Goal: Information Seeking & Learning: Check status

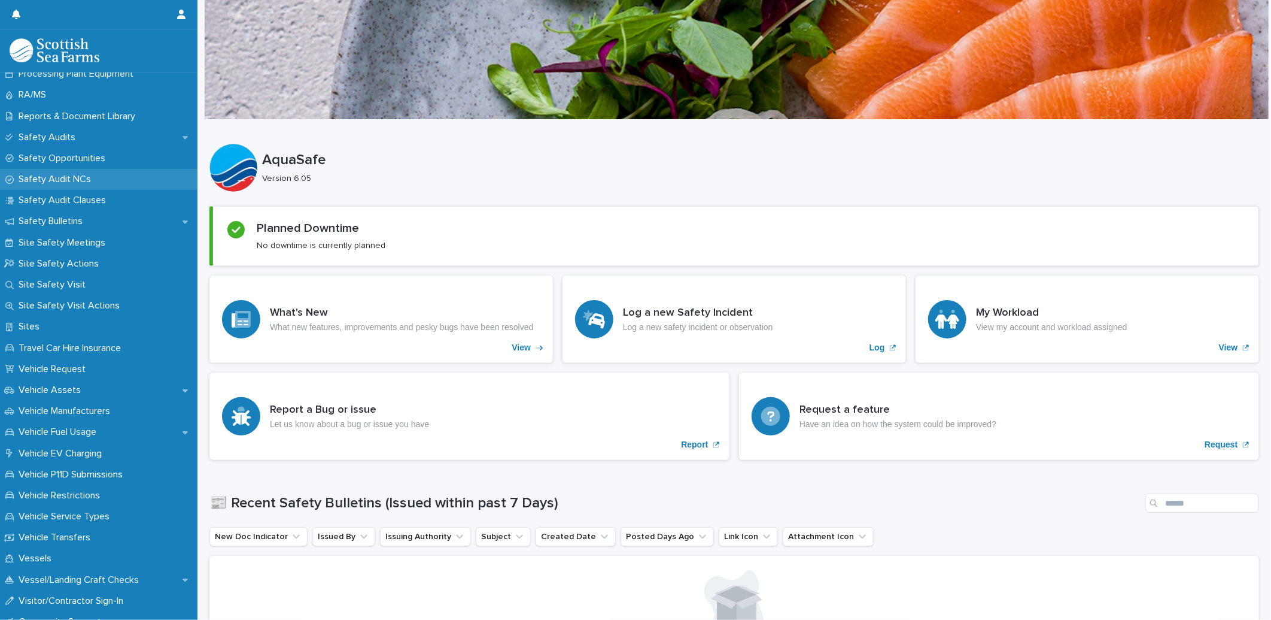
scroll to position [665, 0]
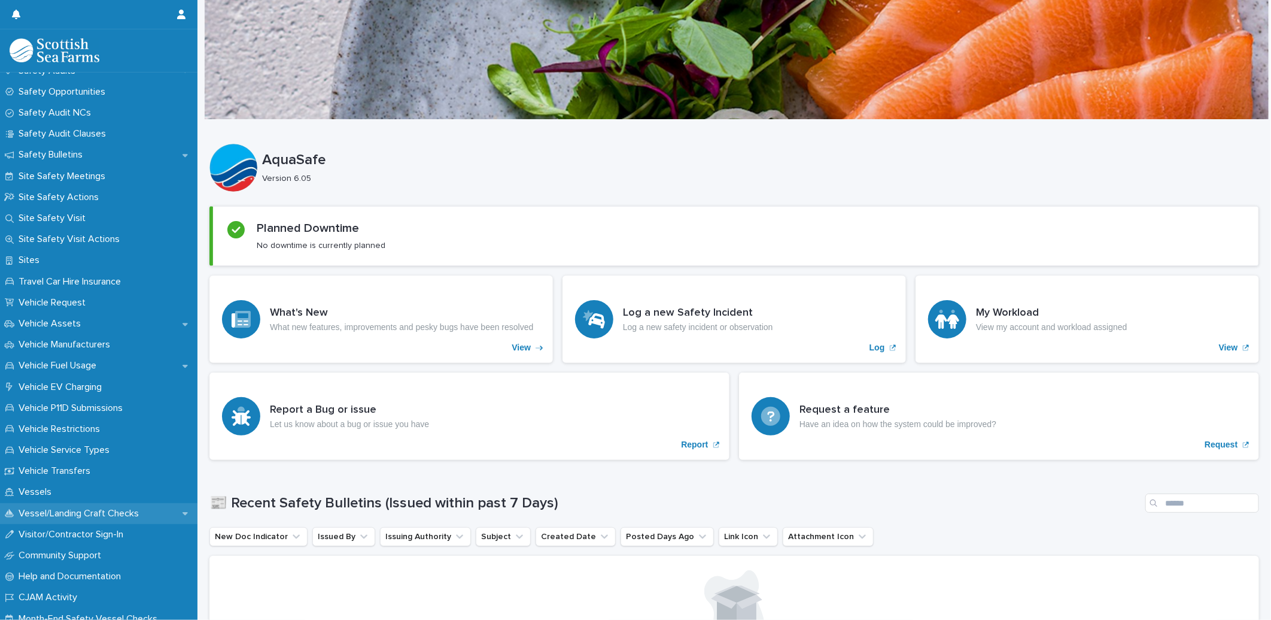
click at [48, 513] on p "Vessel/Landing Craft Checks" at bounding box center [81, 513] width 135 height 11
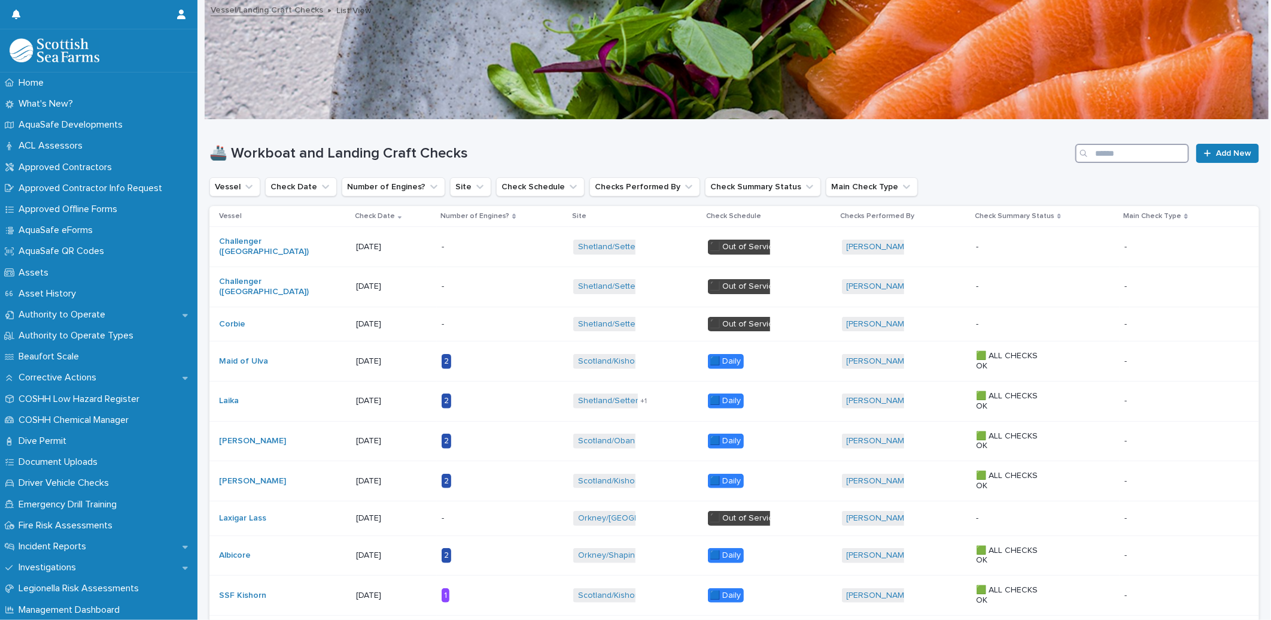
click at [1129, 147] on input "Search" at bounding box center [1133, 153] width 114 height 19
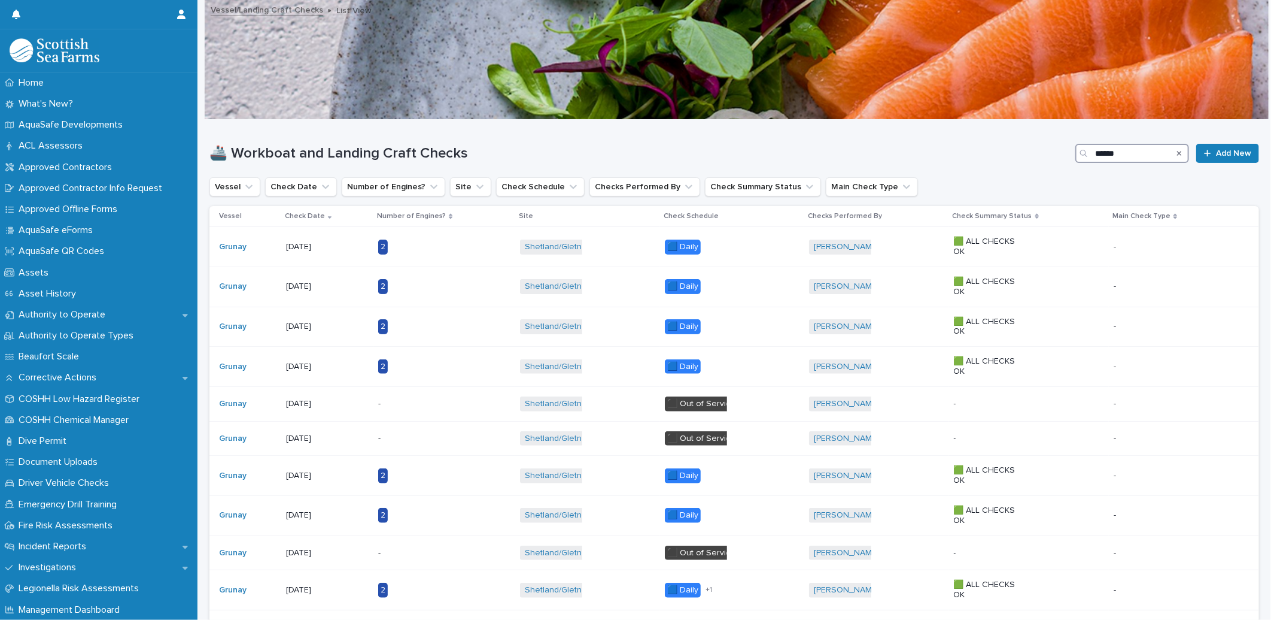
type input "******"
click at [50, 545] on p "Incident Reports" at bounding box center [55, 545] width 82 height 11
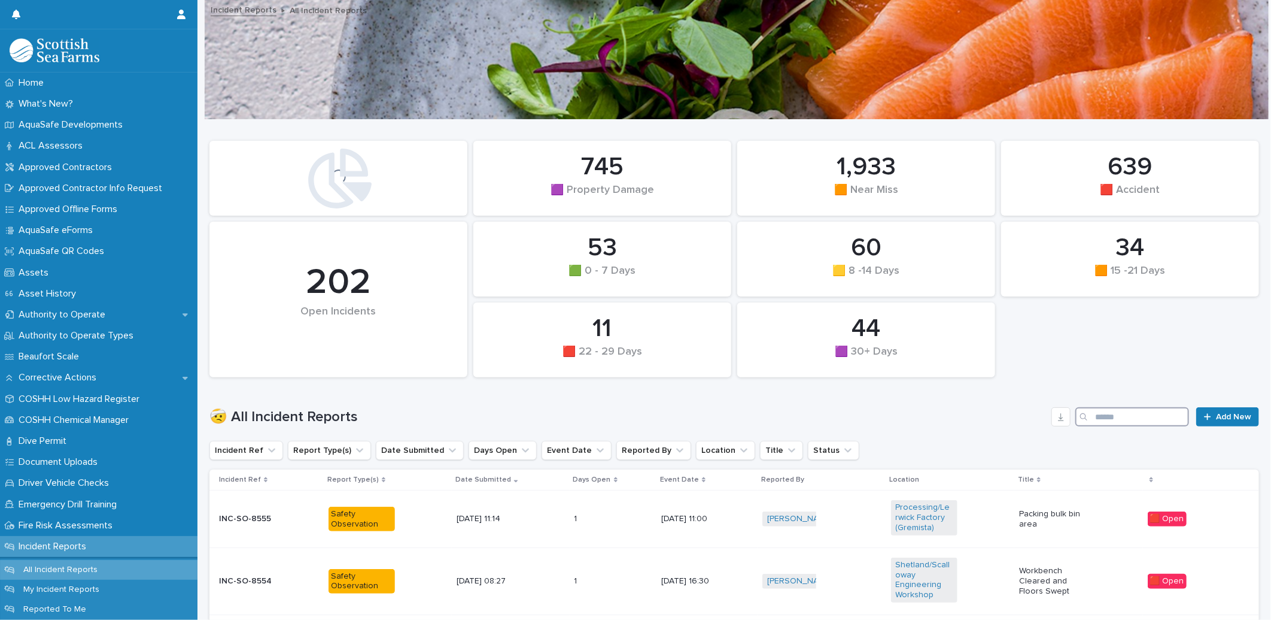
click at [1127, 413] on input "Search" at bounding box center [1133, 416] width 114 height 19
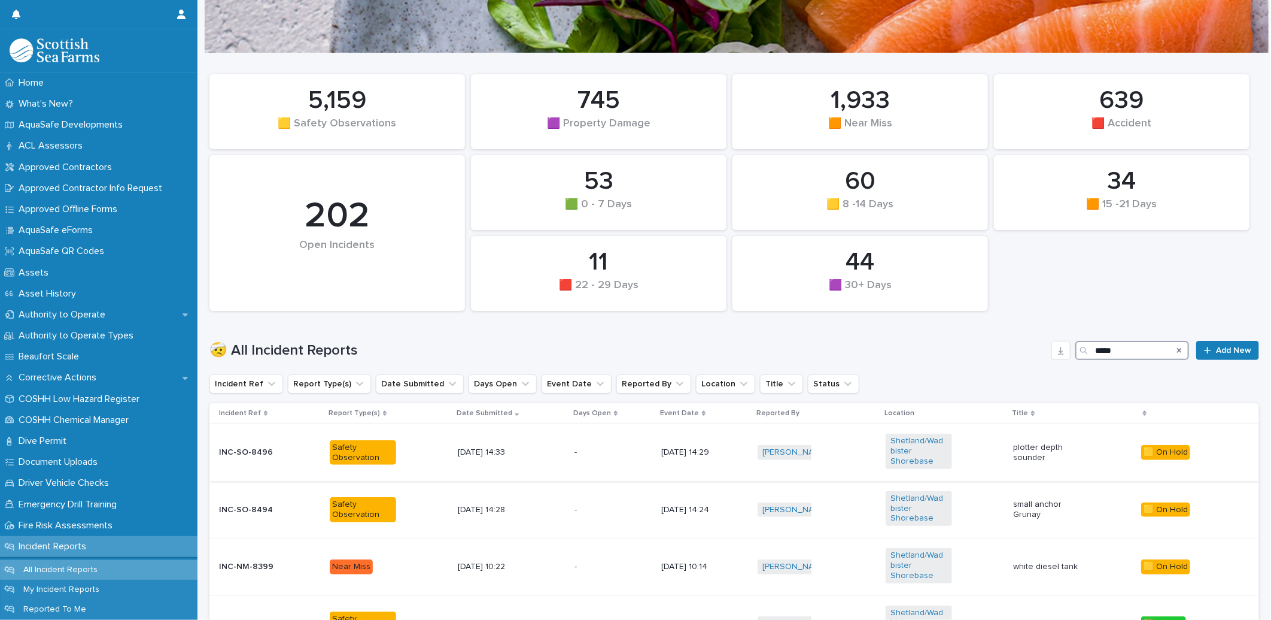
scroll to position [133, 0]
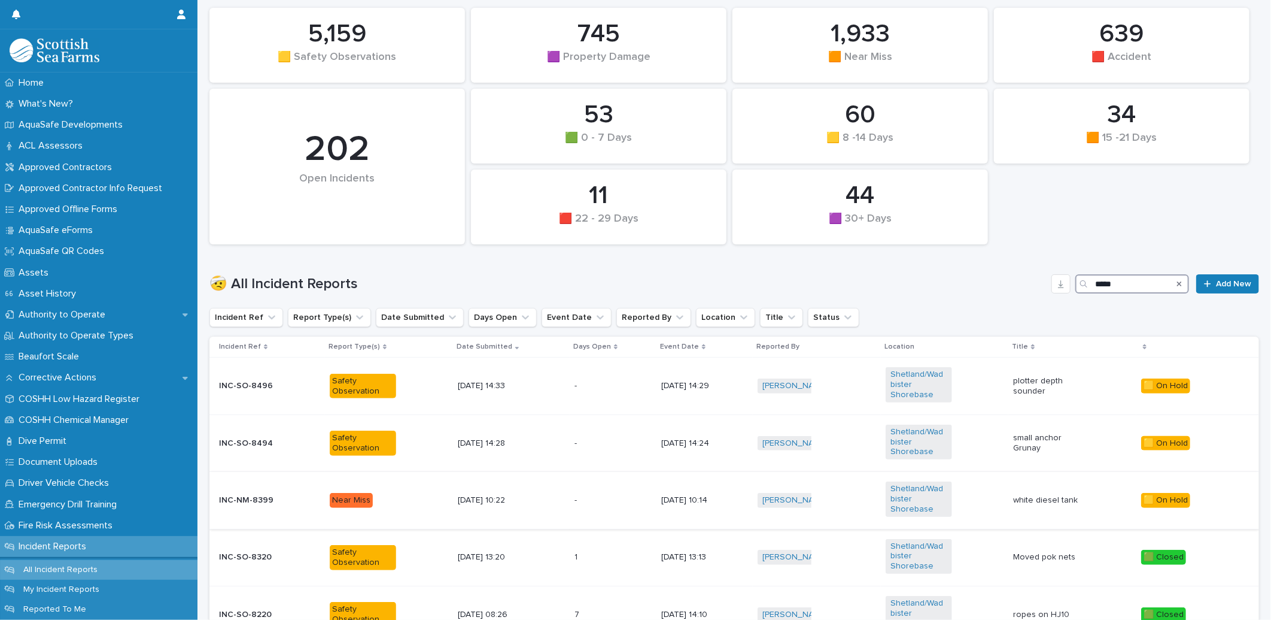
type input "*****"
click at [575, 502] on p at bounding box center [592, 500] width 34 height 10
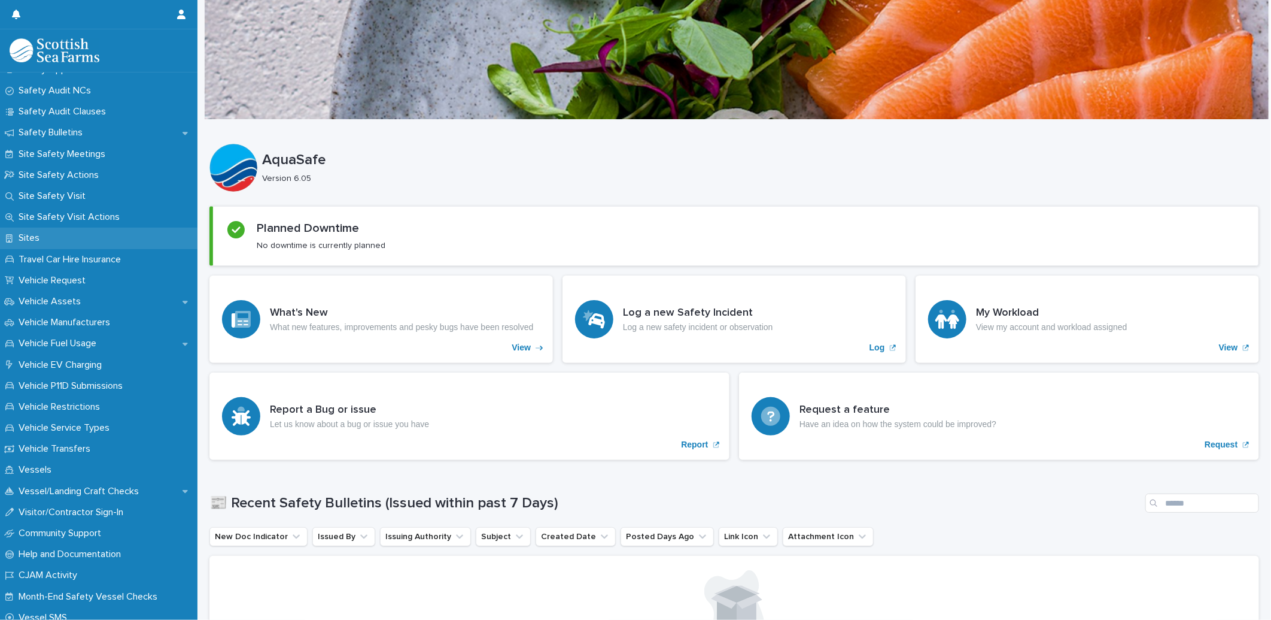
scroll to position [694, 0]
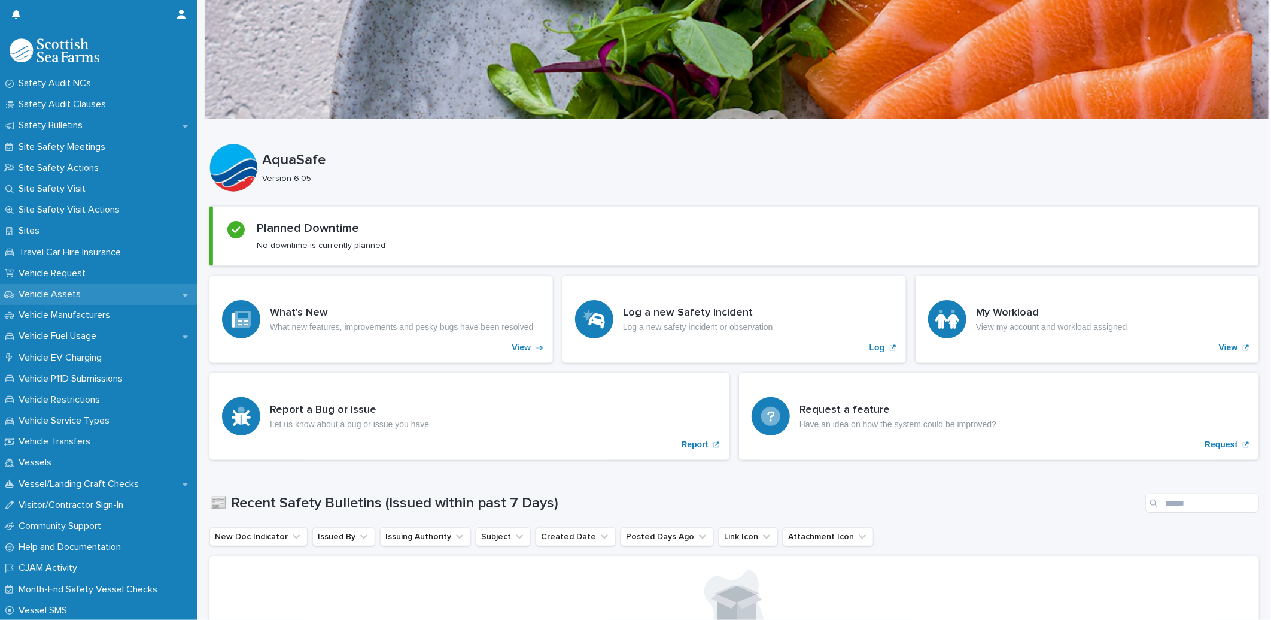
click at [78, 297] on p "Vehicle Assets" at bounding box center [52, 294] width 77 height 11
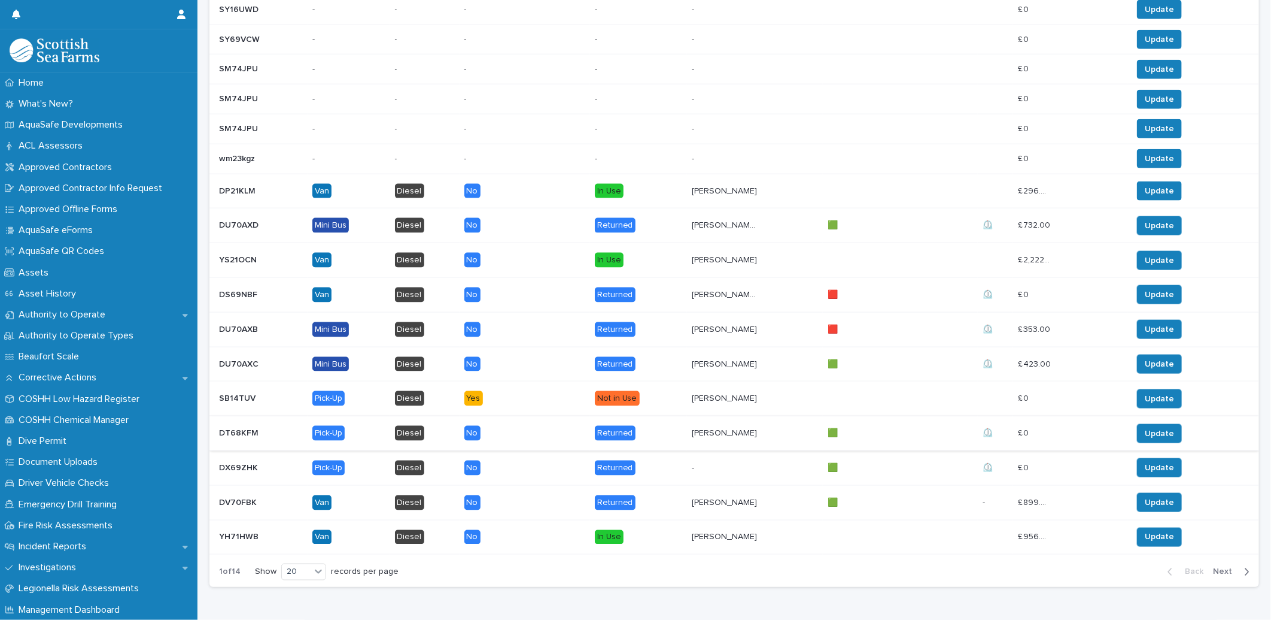
scroll to position [931, 0]
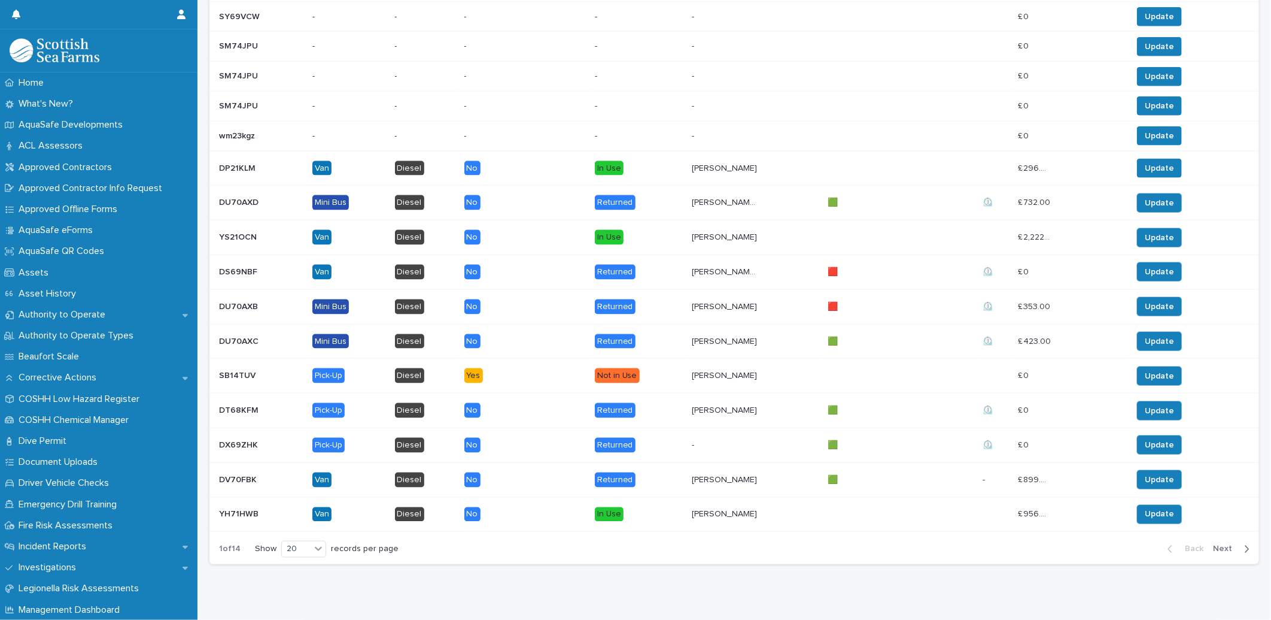
click at [1222, 549] on span "Next" at bounding box center [1226, 549] width 26 height 8
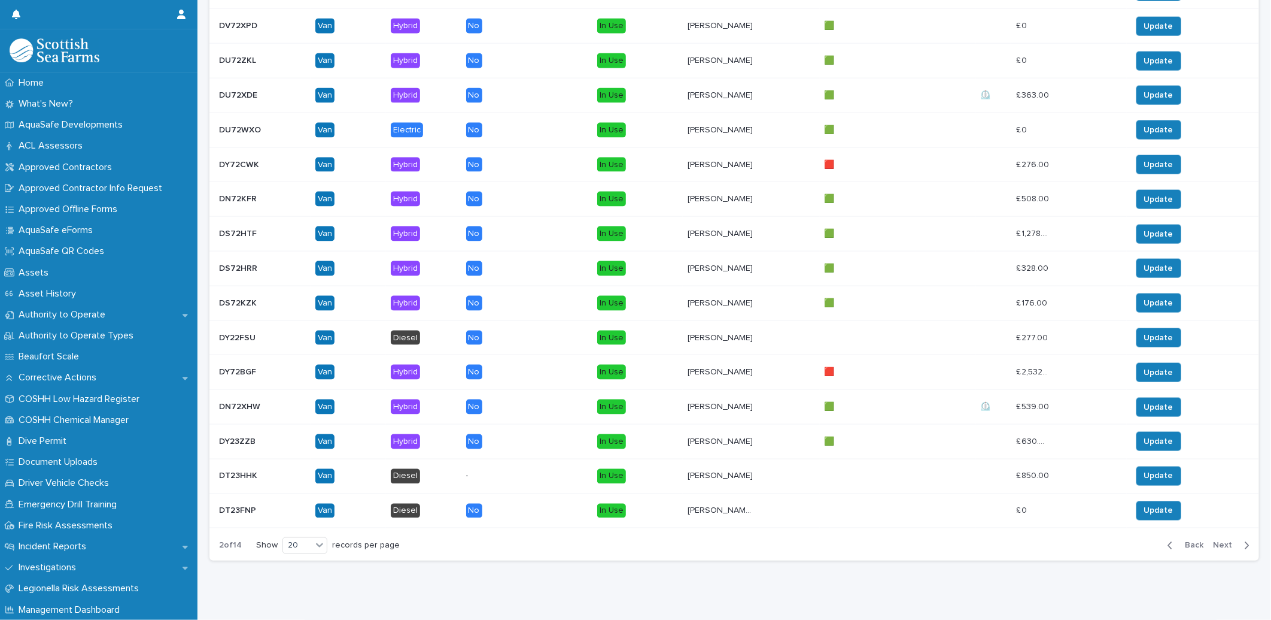
scroll to position [997, 0]
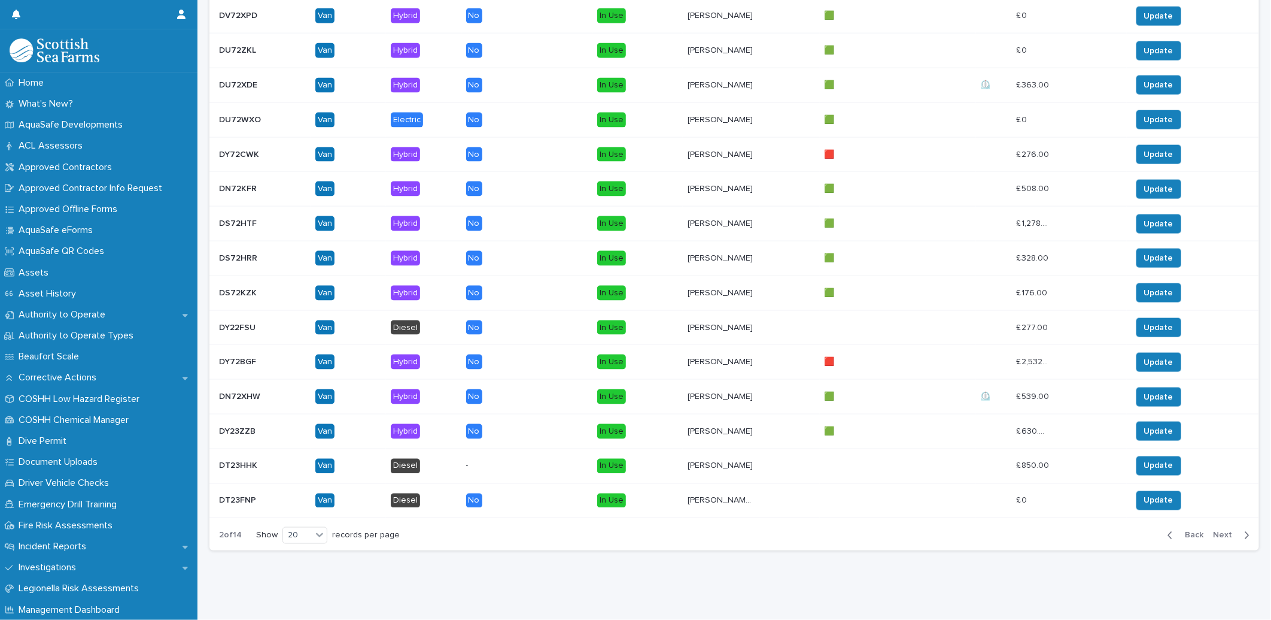
click at [1222, 531] on span "Next" at bounding box center [1226, 535] width 26 height 8
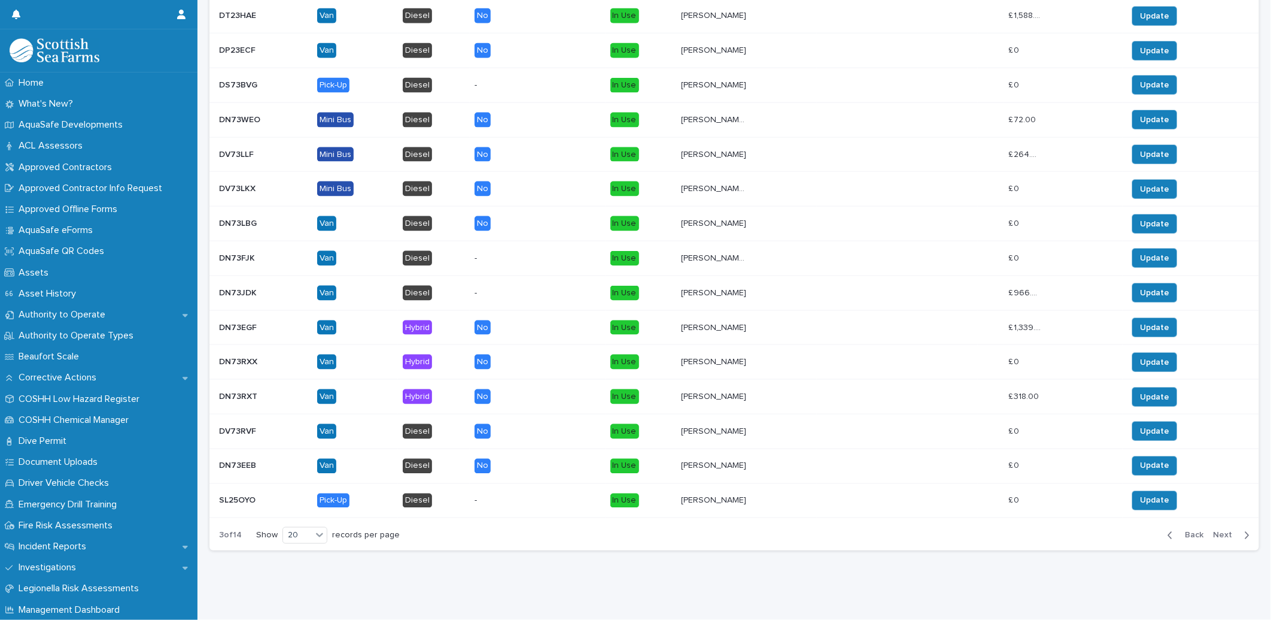
click at [1217, 531] on span "Next" at bounding box center [1226, 535] width 26 height 8
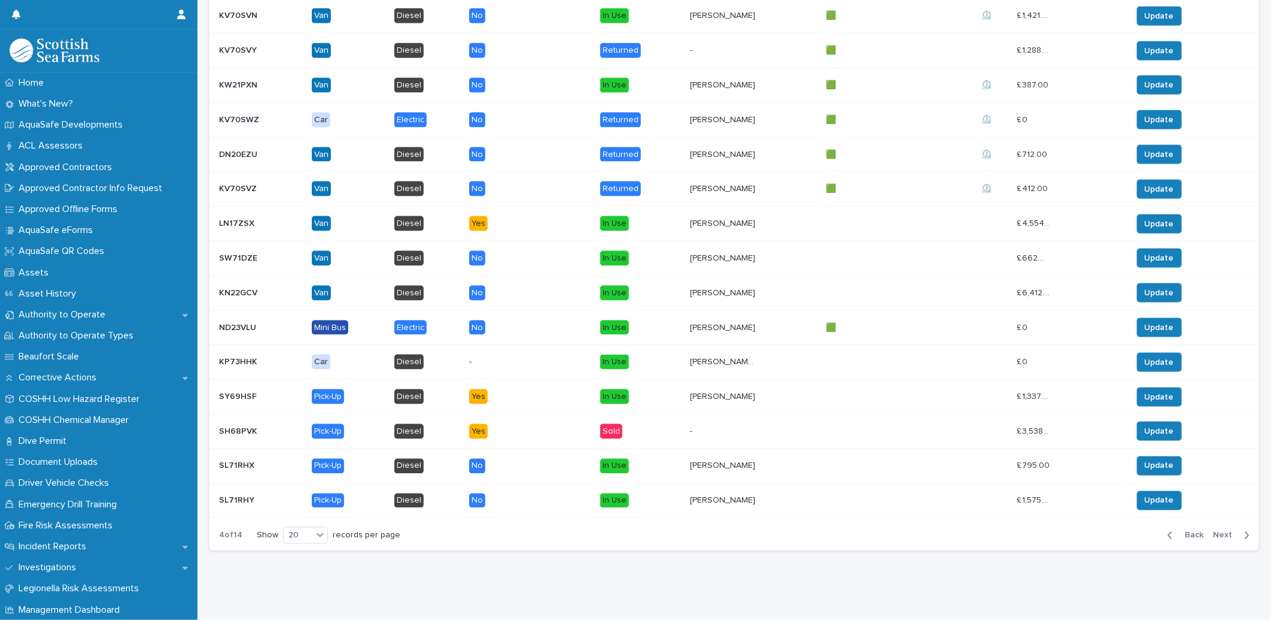
click at [1178, 531] on span "Back" at bounding box center [1191, 535] width 26 height 8
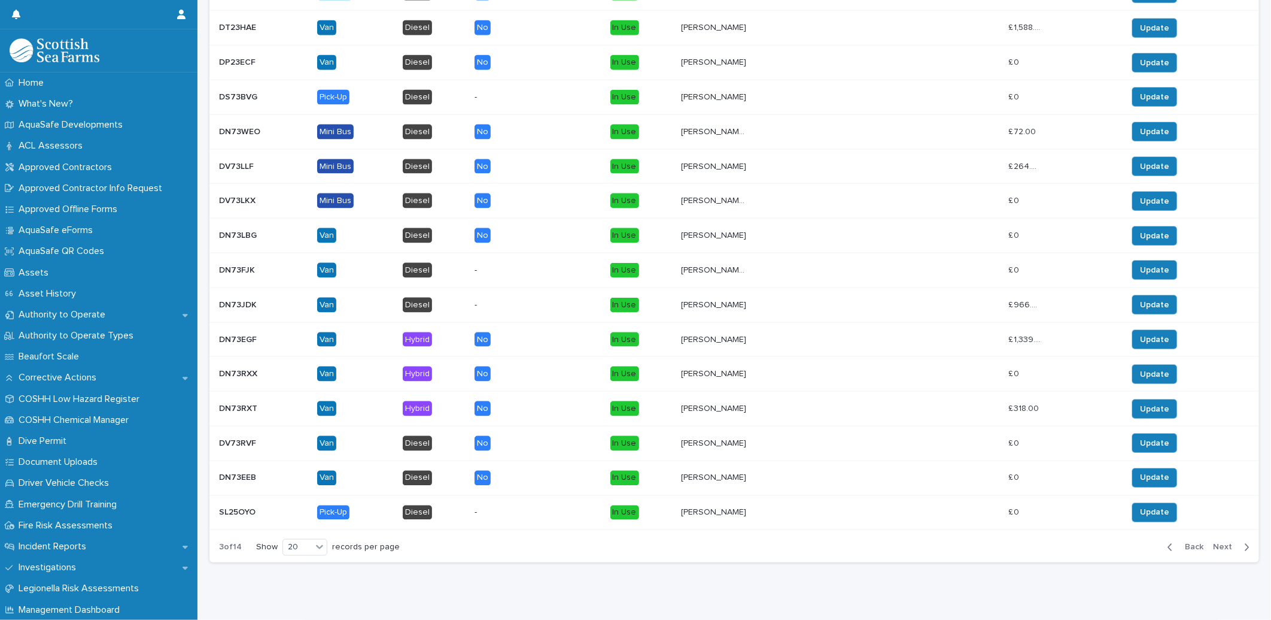
scroll to position [998, 0]
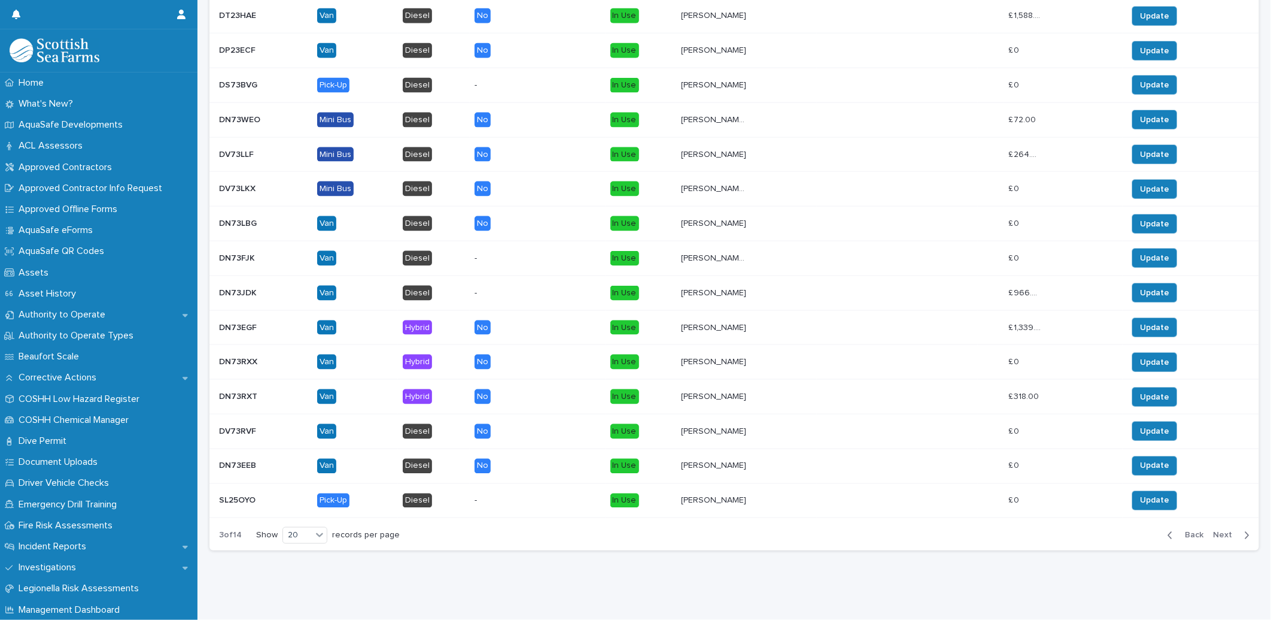
click at [1217, 531] on span "Next" at bounding box center [1226, 535] width 26 height 8
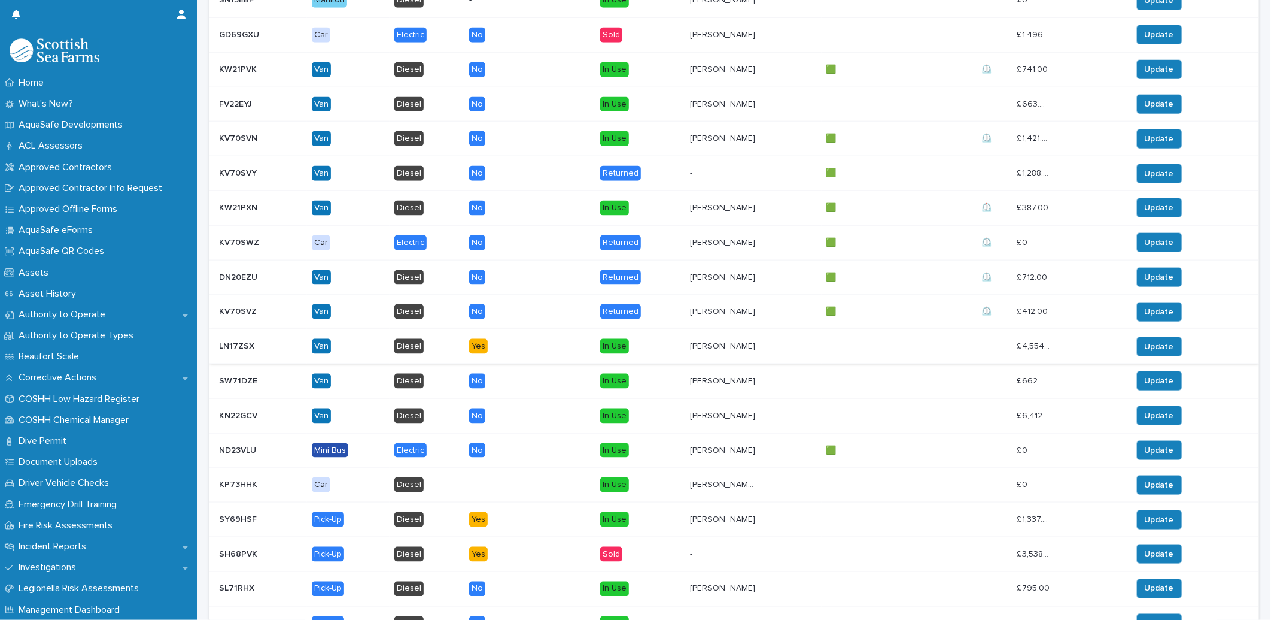
scroll to position [998, 0]
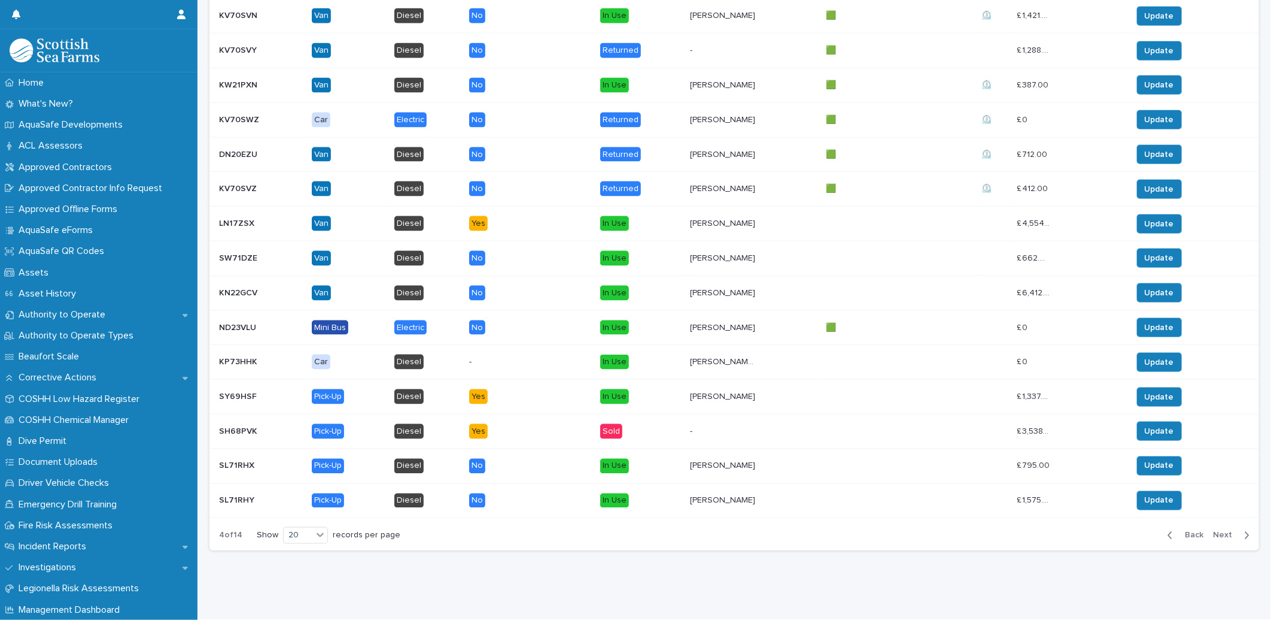
click at [1223, 531] on span "Next" at bounding box center [1226, 535] width 26 height 8
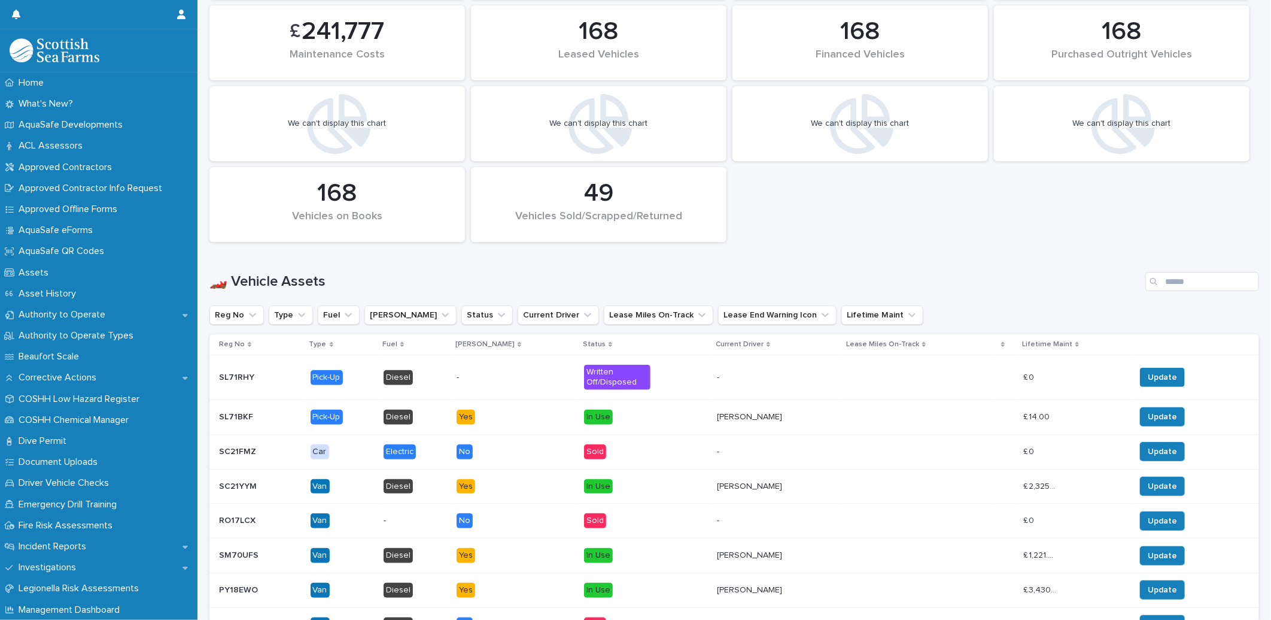
scroll to position [409, 0]
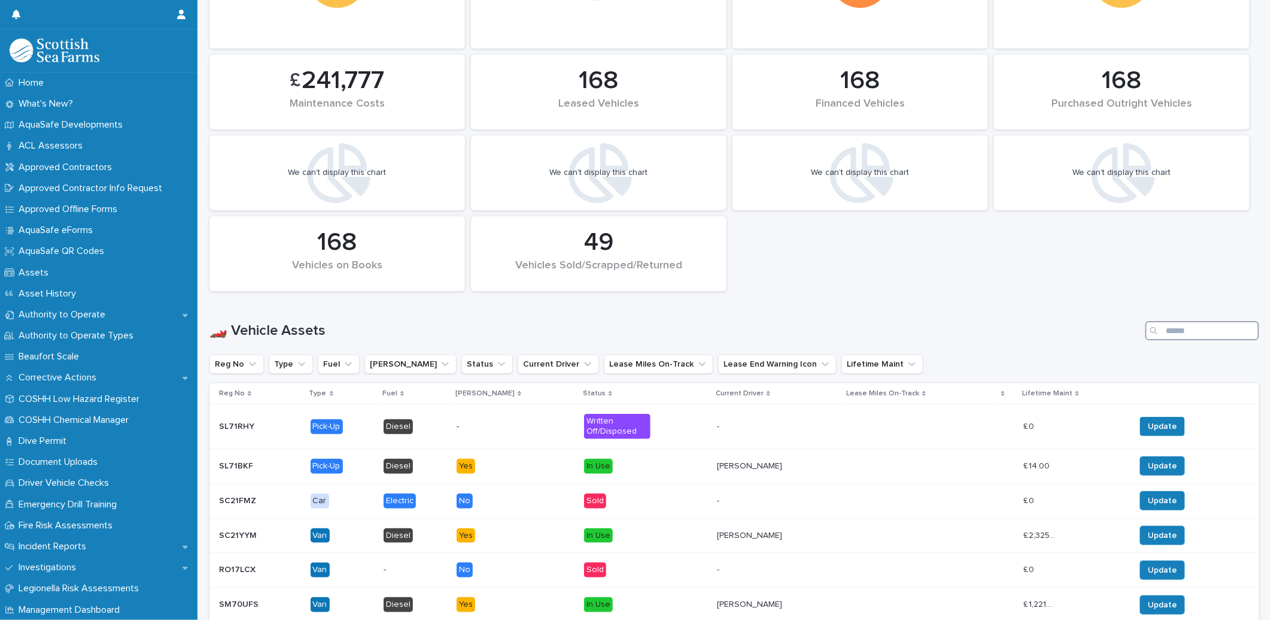
click at [1191, 333] on input "Search" at bounding box center [1203, 330] width 114 height 19
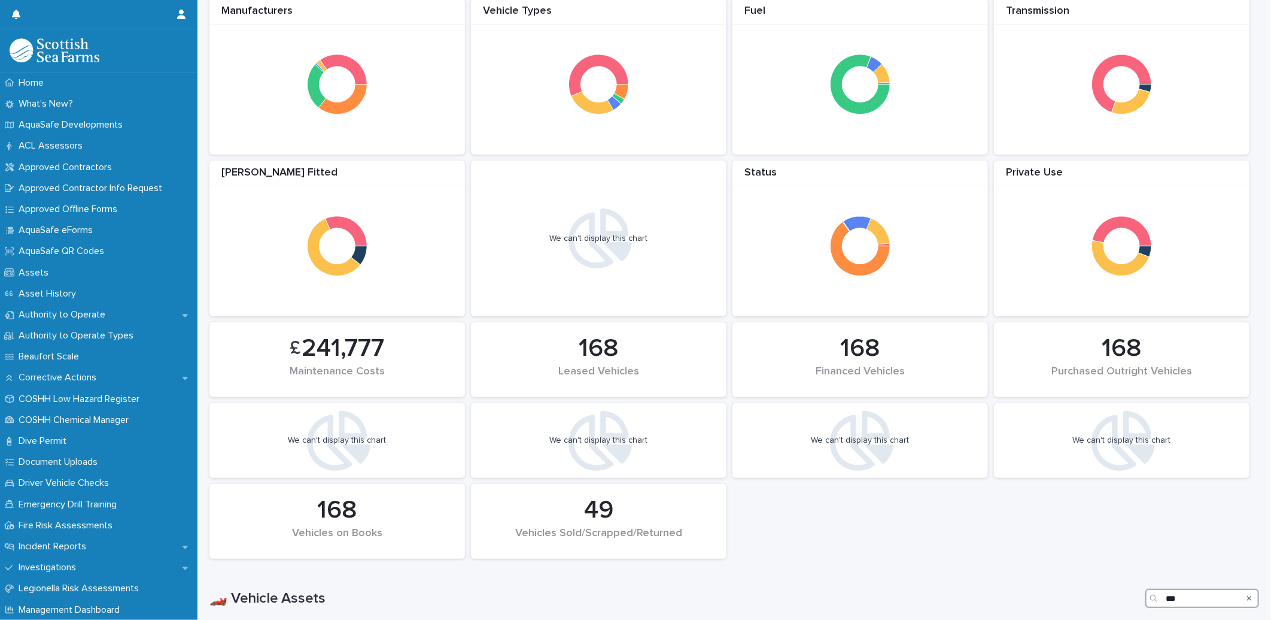
scroll to position [340, 0]
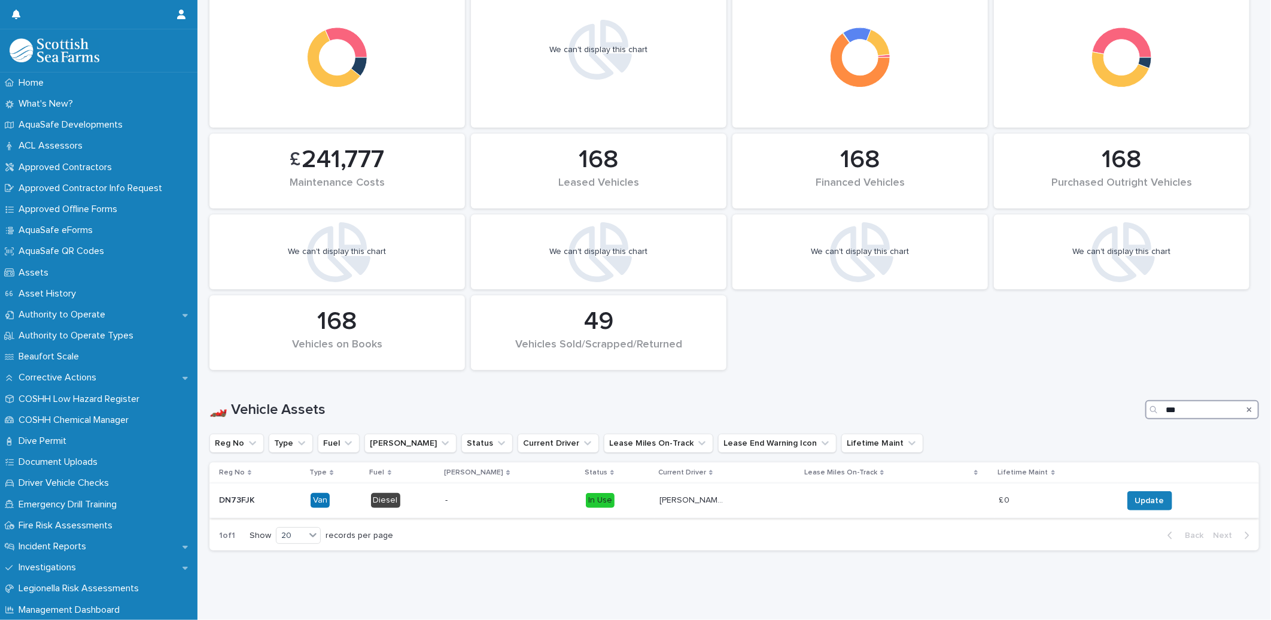
type input "***"
click at [235, 493] on p "DN73FJK" at bounding box center [238, 499] width 38 height 13
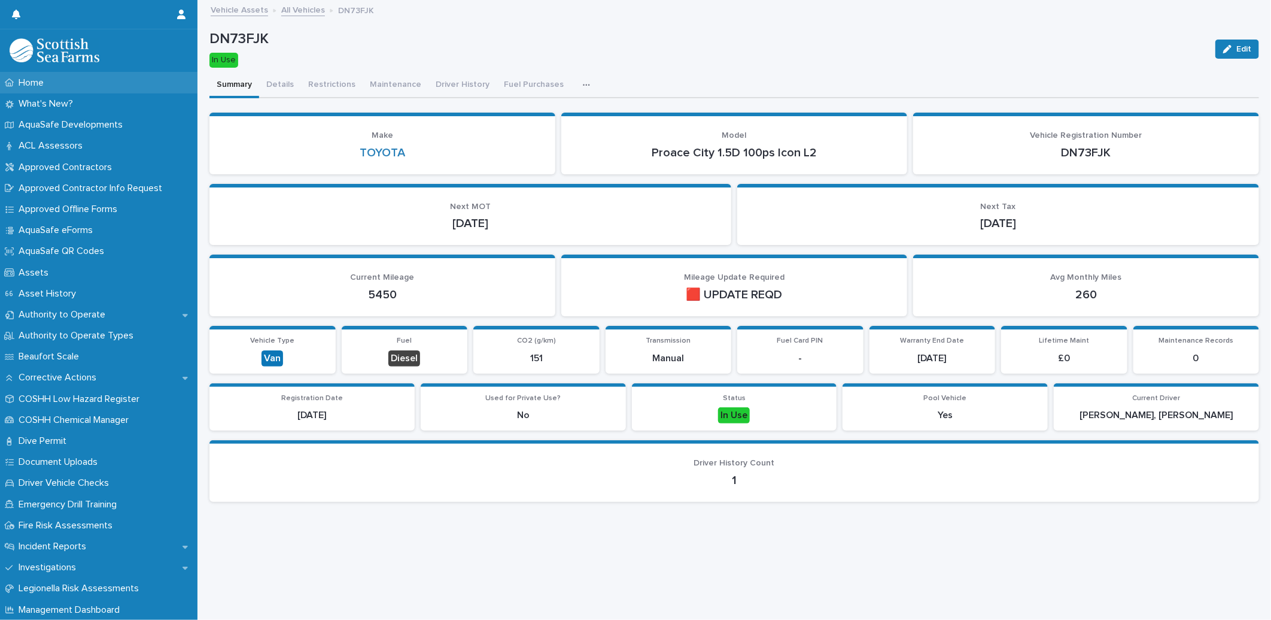
click at [62, 83] on div "Home" at bounding box center [99, 82] width 198 height 21
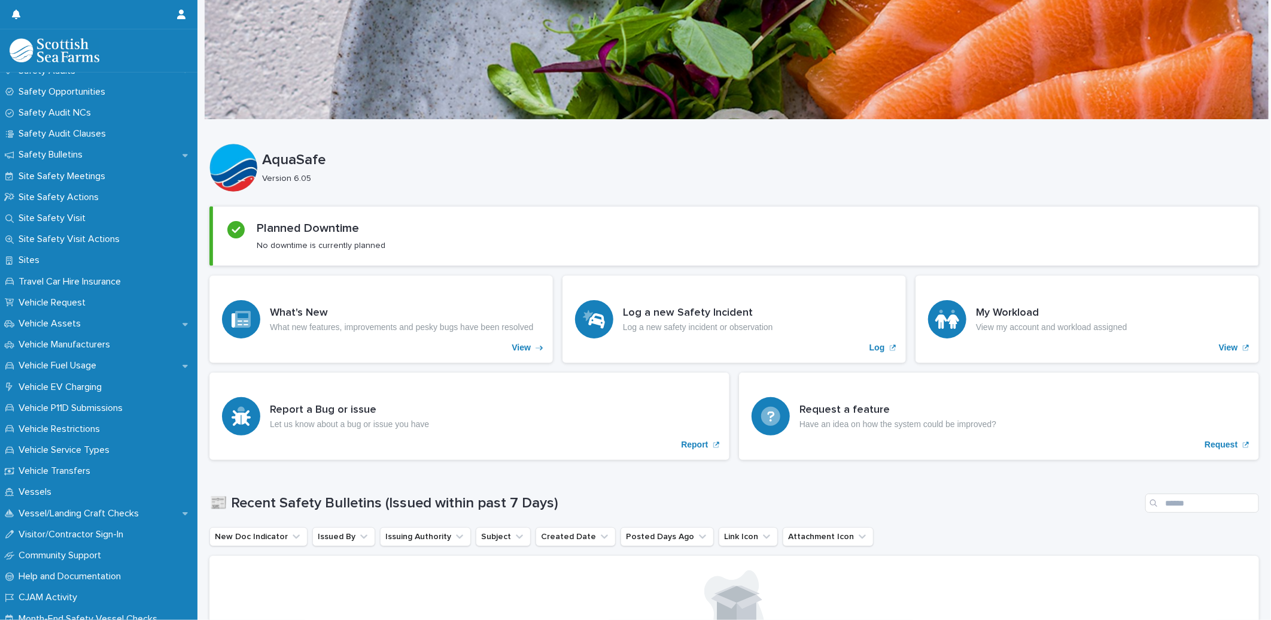
scroll to position [694, 0]
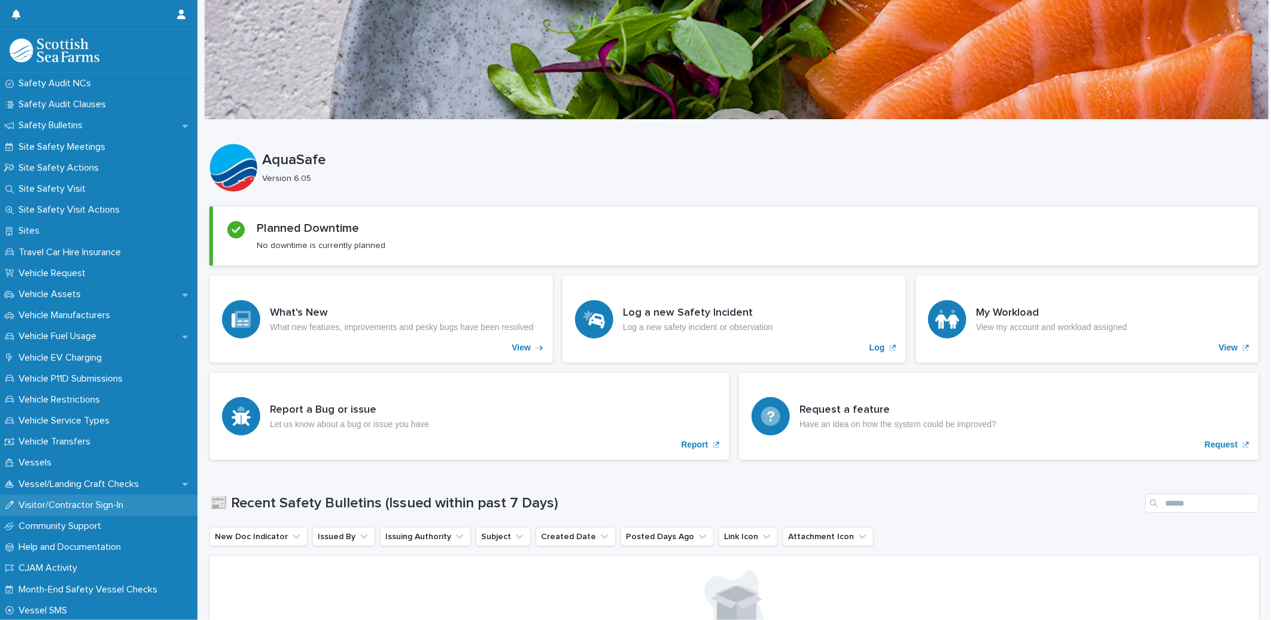
click at [74, 499] on p "Visitor/Contractor Sign-In" at bounding box center [73, 504] width 119 height 11
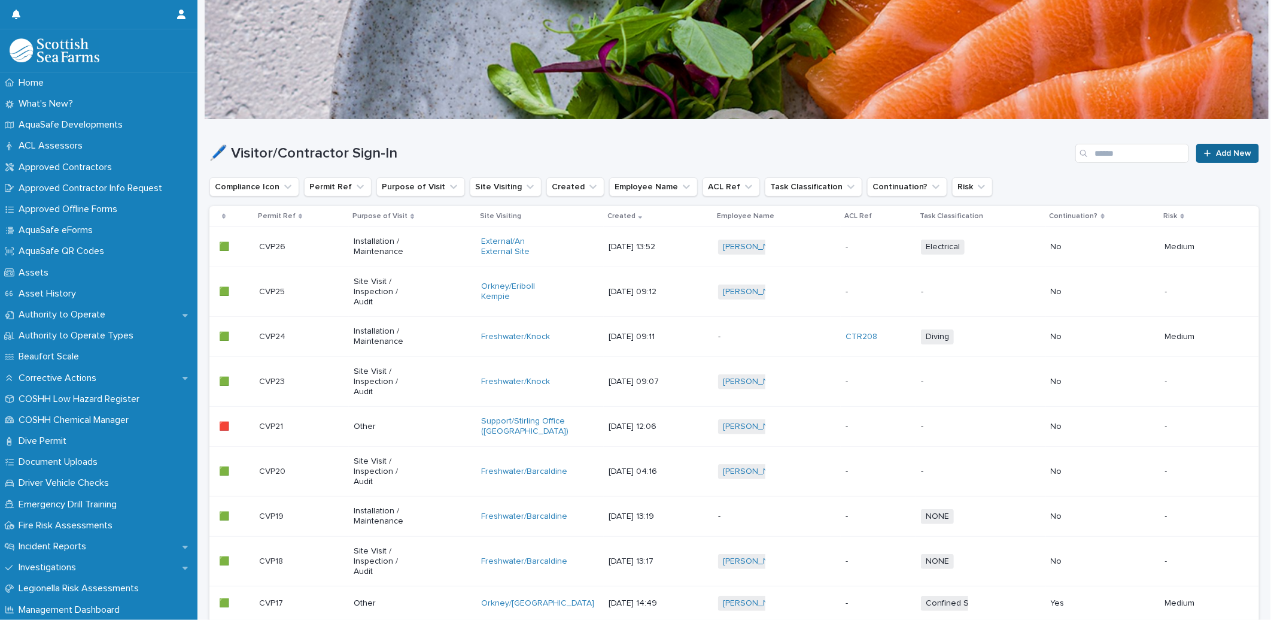
click at [1224, 154] on span "Add New" at bounding box center [1233, 153] width 35 height 8
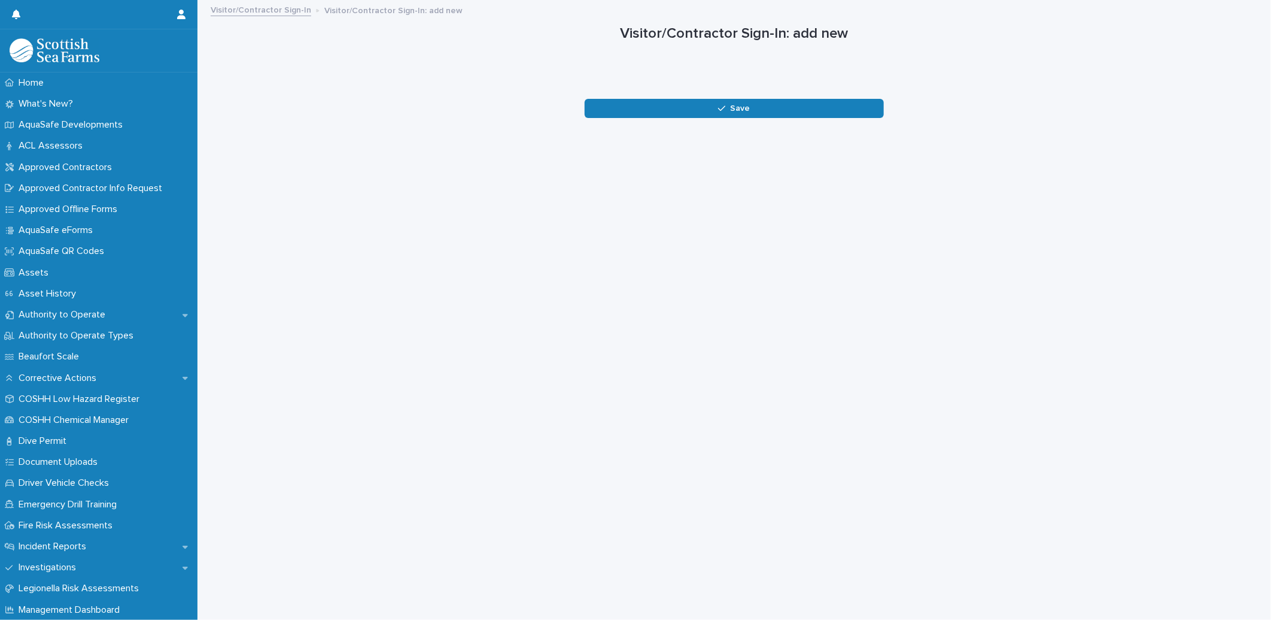
click at [286, 8] on link "Visitor/Contractor Sign-In" at bounding box center [261, 9] width 101 height 14
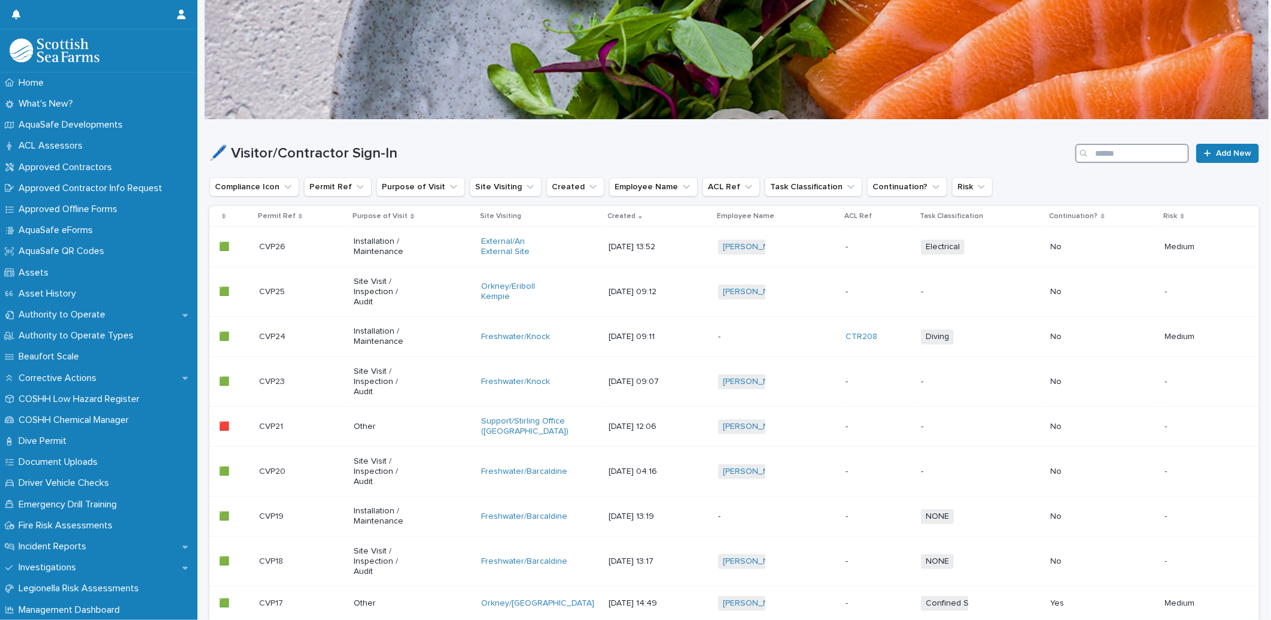
click at [1123, 154] on input "Search" at bounding box center [1133, 153] width 114 height 19
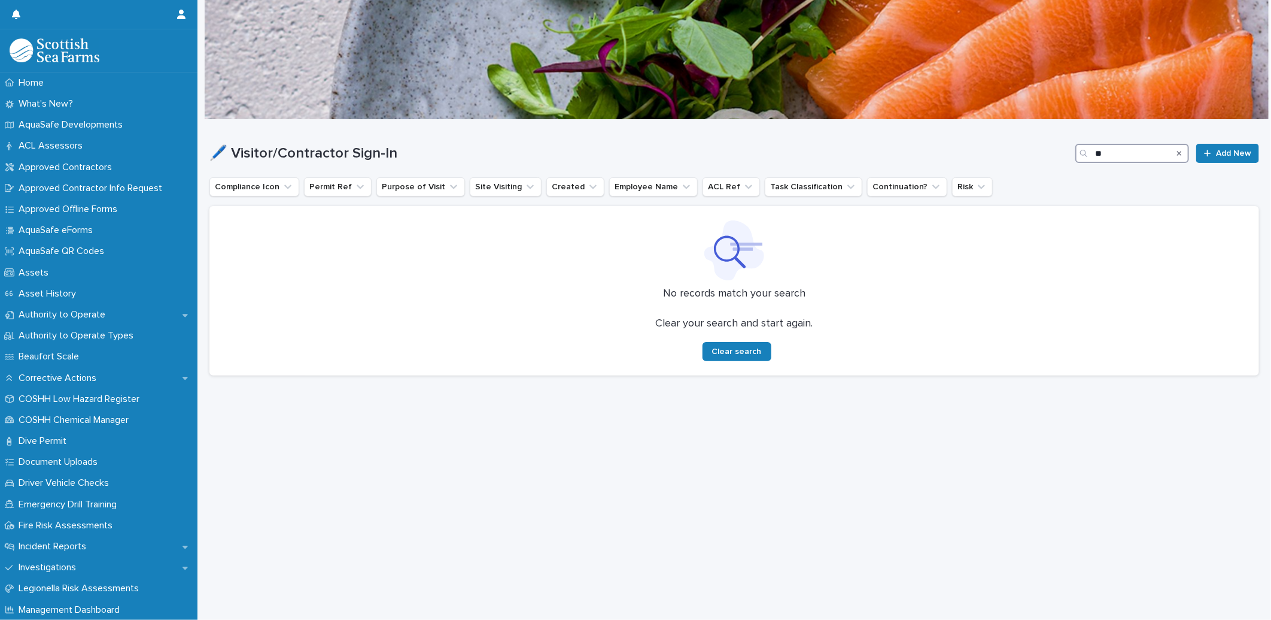
type input "*"
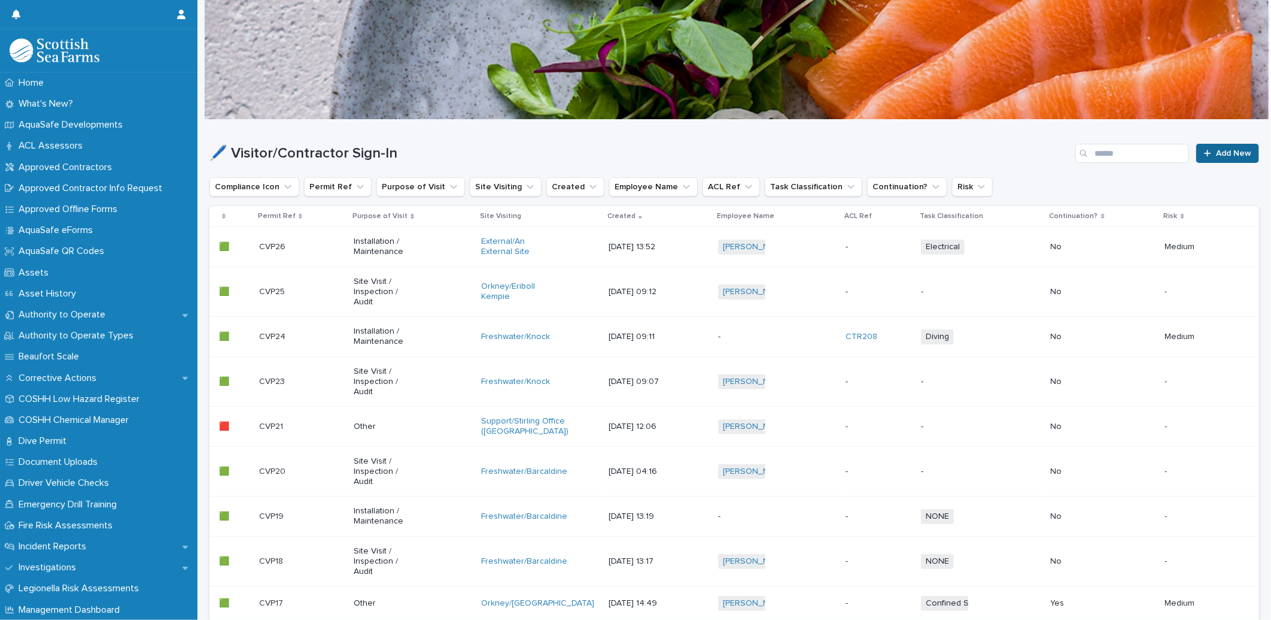
click at [1213, 146] on link "Add New" at bounding box center [1228, 153] width 63 height 19
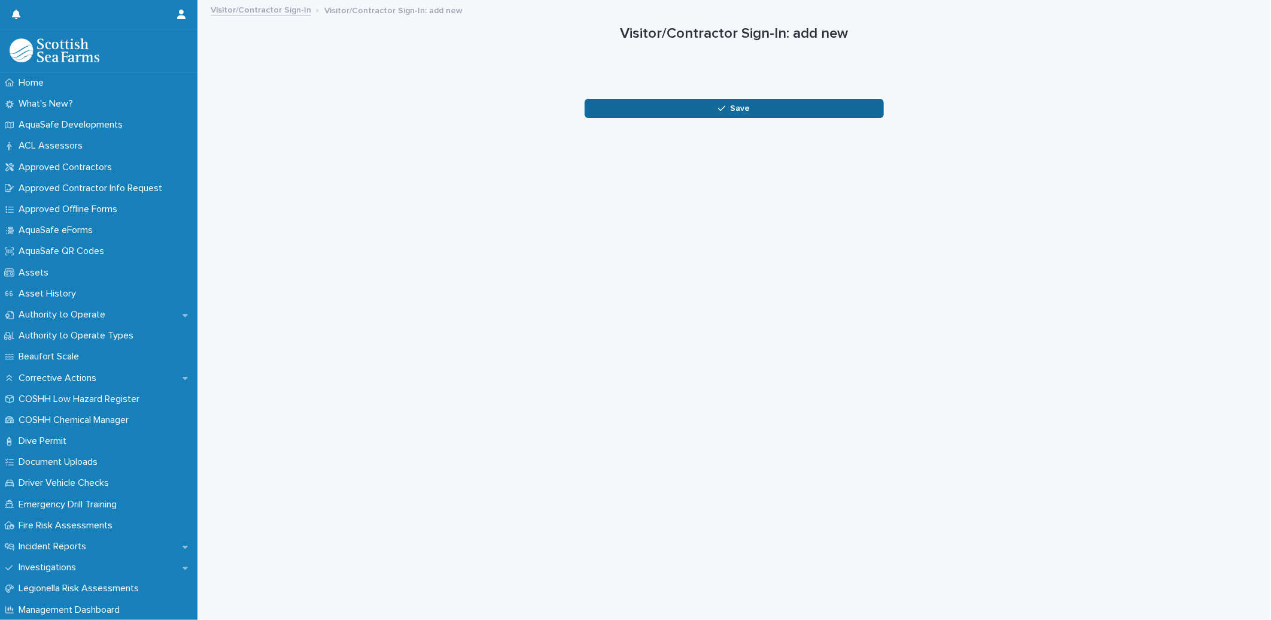
scroll to position [10, 0]
click at [736, 104] on span "Save" at bounding box center [741, 108] width 20 height 8
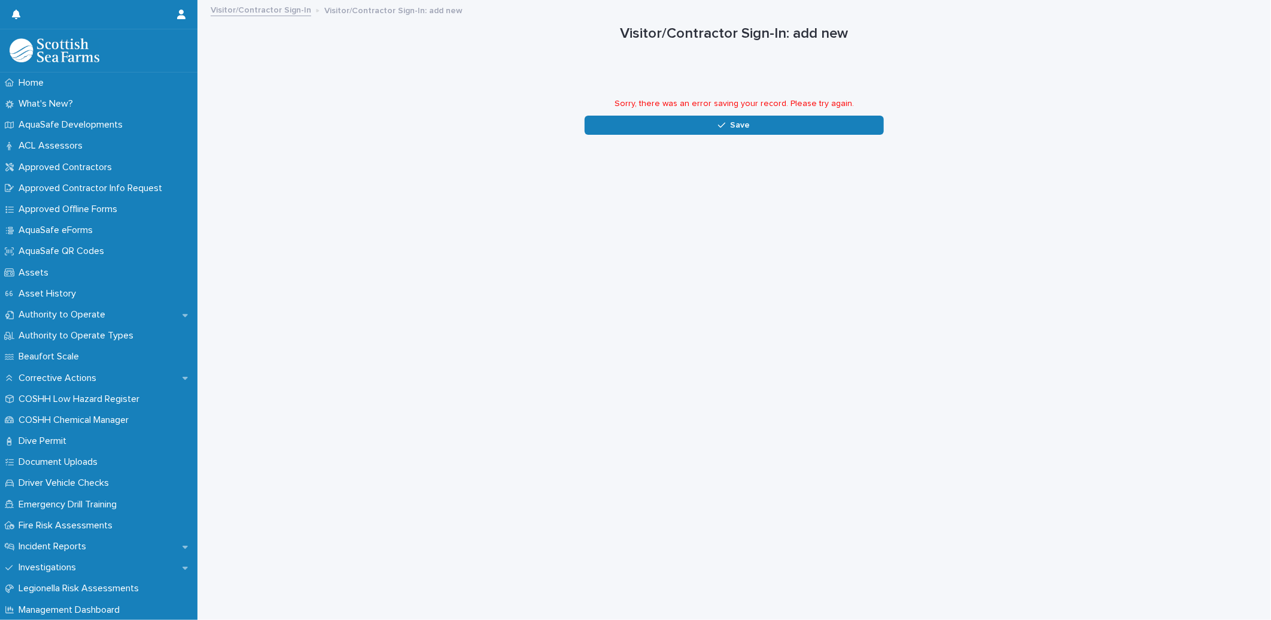
click at [745, 72] on div at bounding box center [734, 84] width 293 height 24
click at [261, 6] on link "Visitor/Contractor Sign-In" at bounding box center [261, 9] width 101 height 14
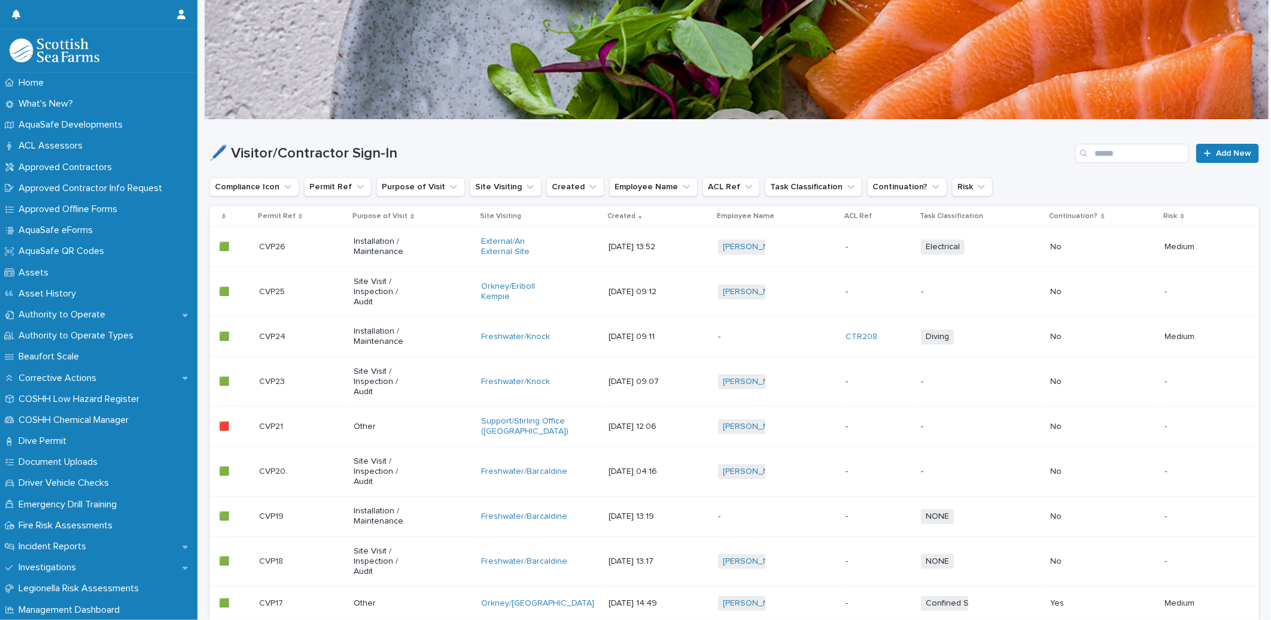
click at [279, 244] on p "CVP26" at bounding box center [273, 245] width 29 height 13
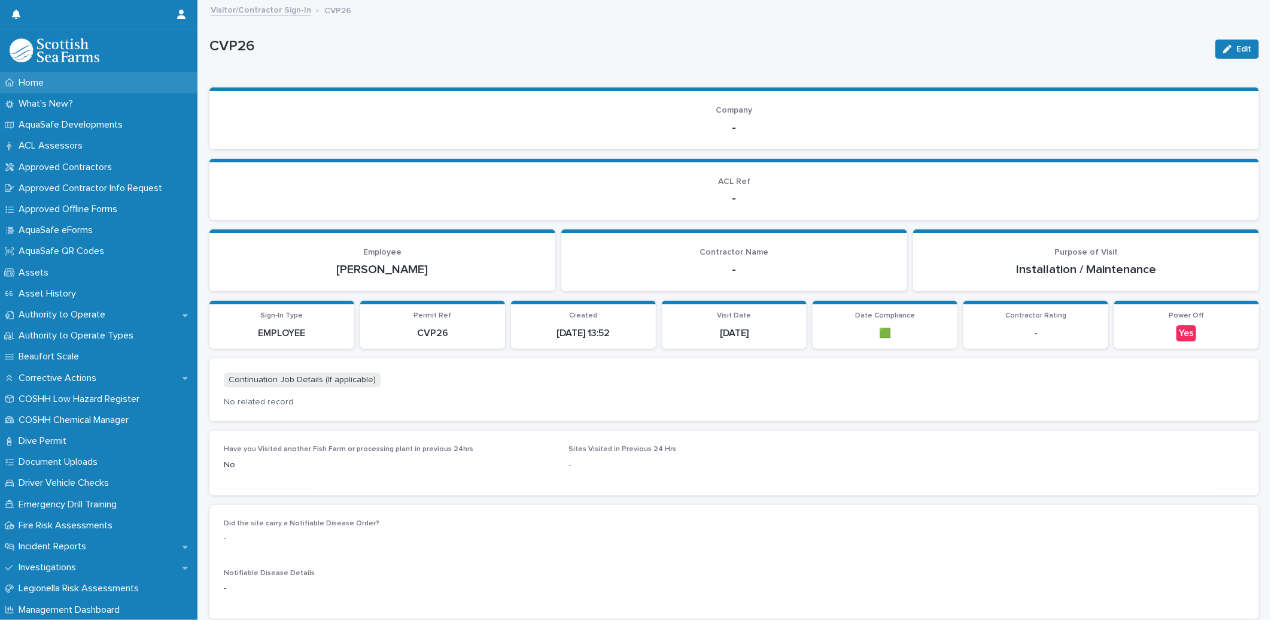
click at [25, 80] on p "Home" at bounding box center [34, 82] width 40 height 11
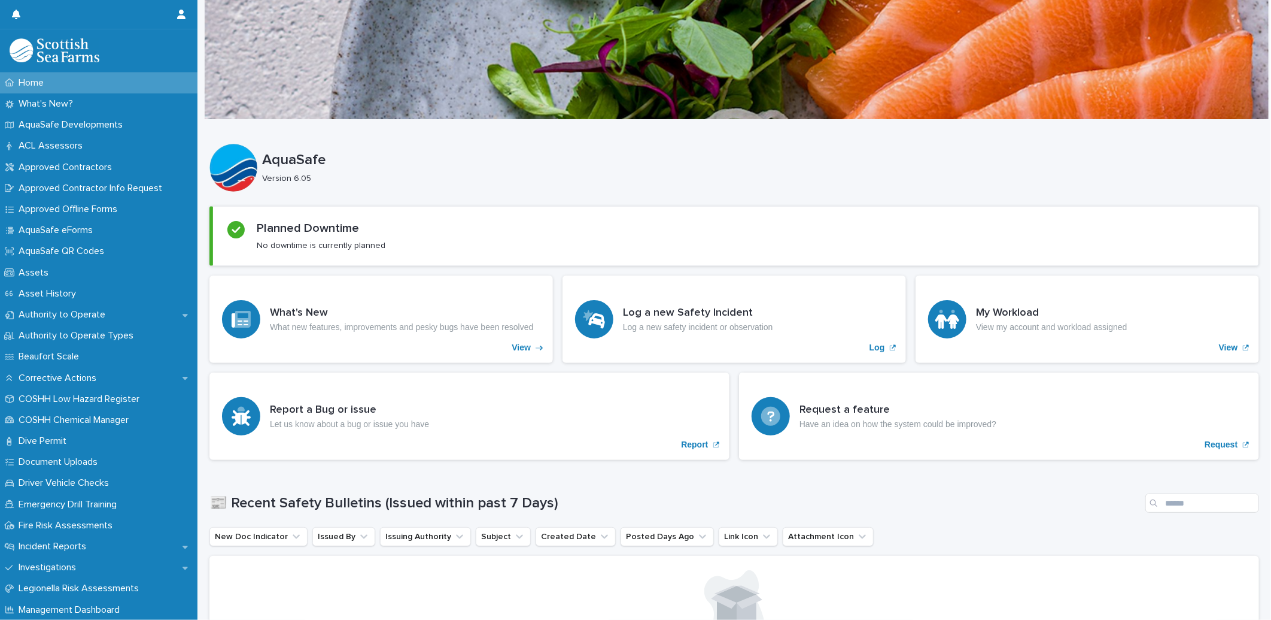
click at [60, 84] on div "Home" at bounding box center [99, 82] width 198 height 21
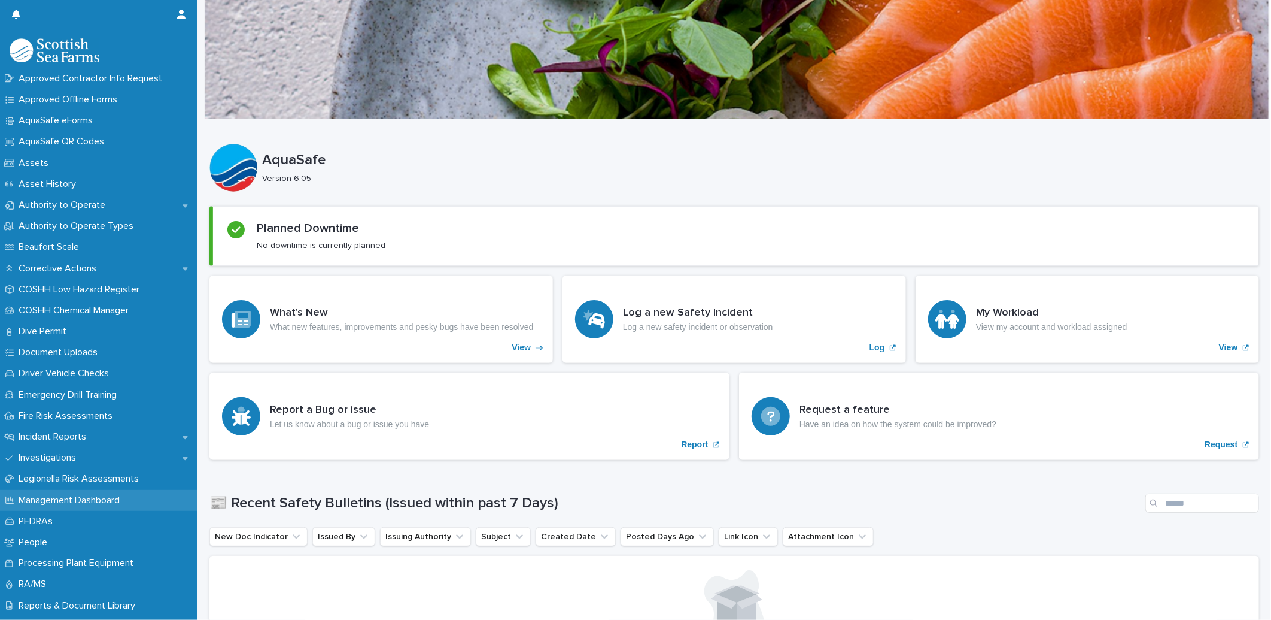
scroll to position [133, 0]
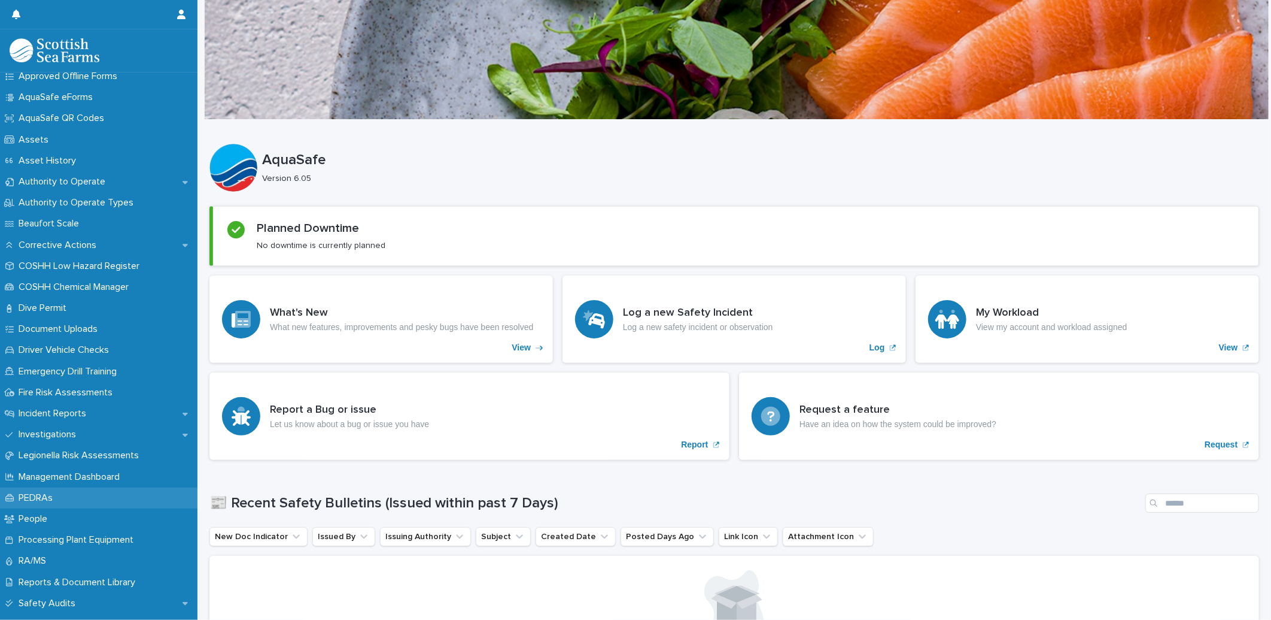
click at [45, 492] on p "PEDRAs" at bounding box center [38, 497] width 48 height 11
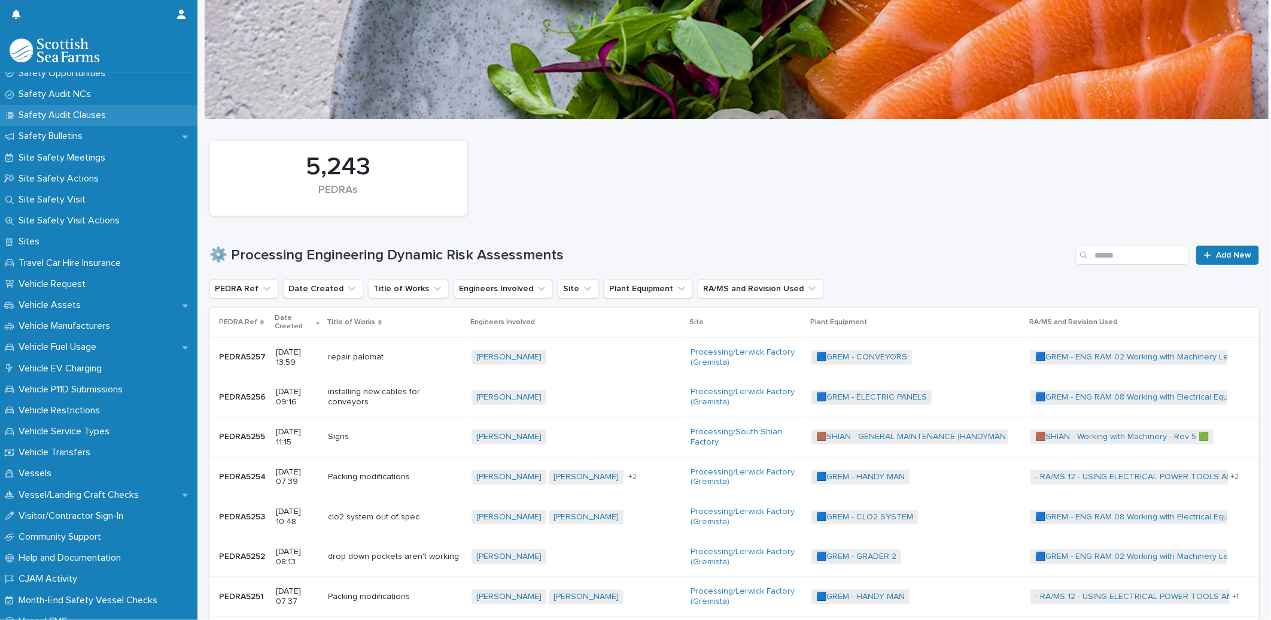
scroll to position [694, 0]
